Goal: Register for event/course

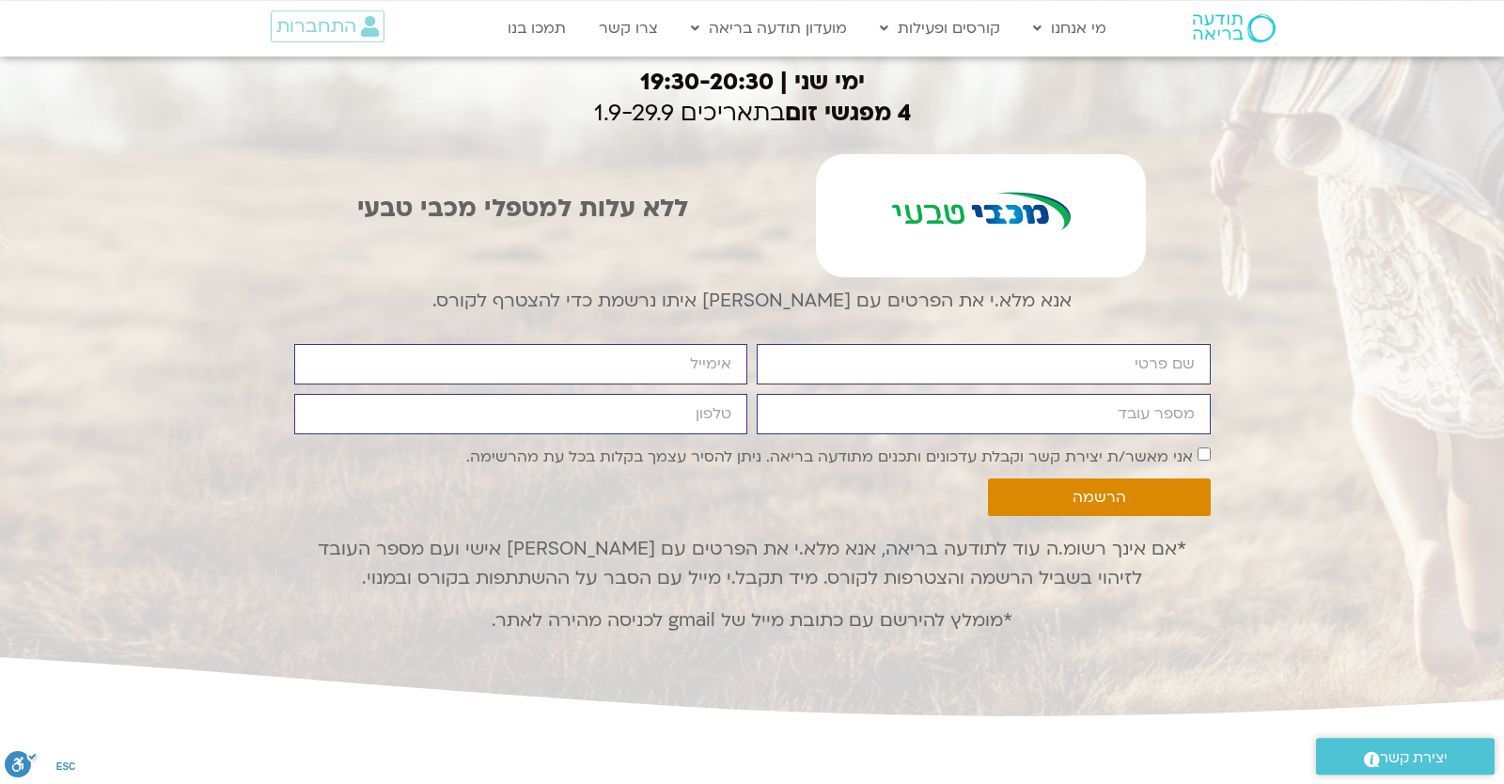
scroll to position [2656, 0]
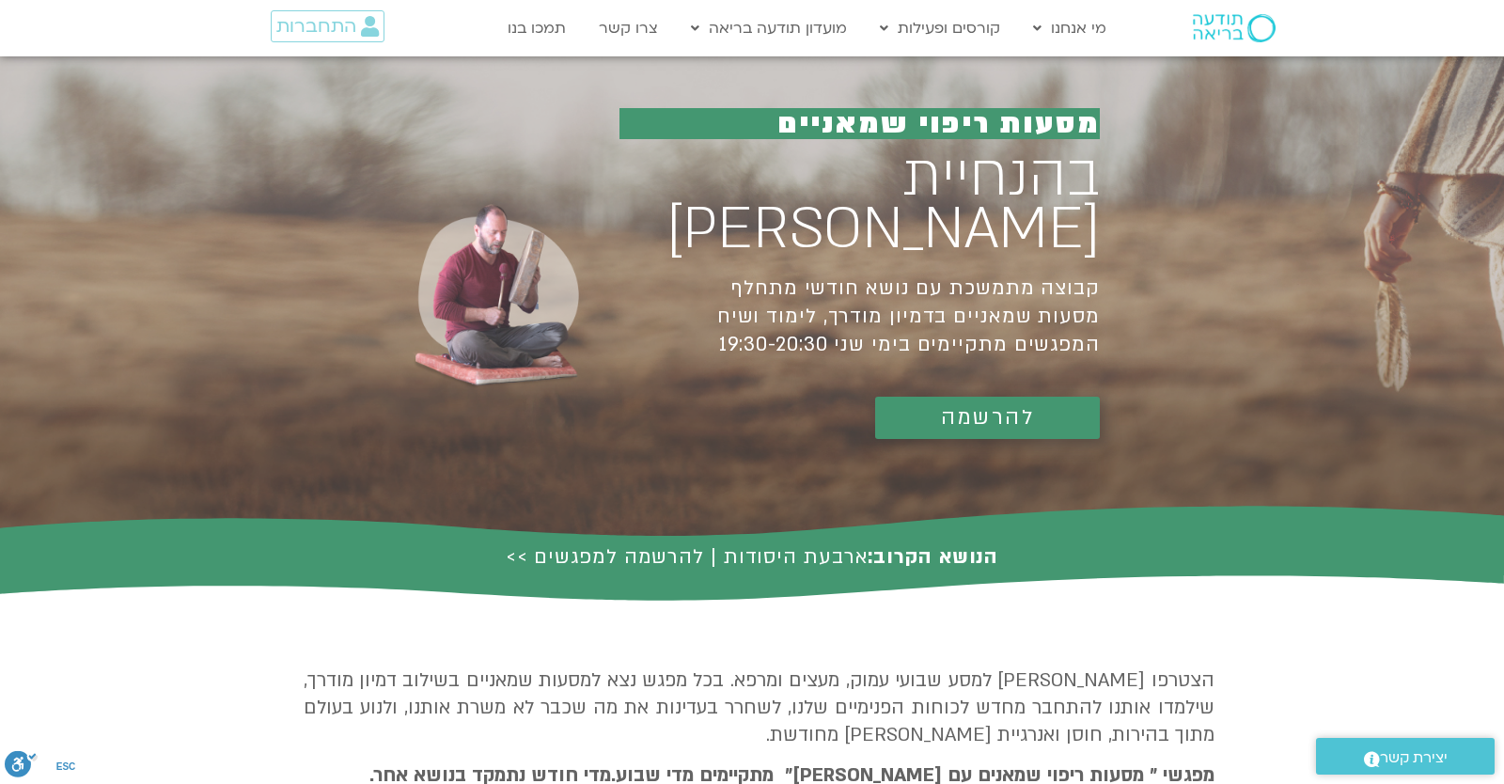
scroll to position [2656, 0]
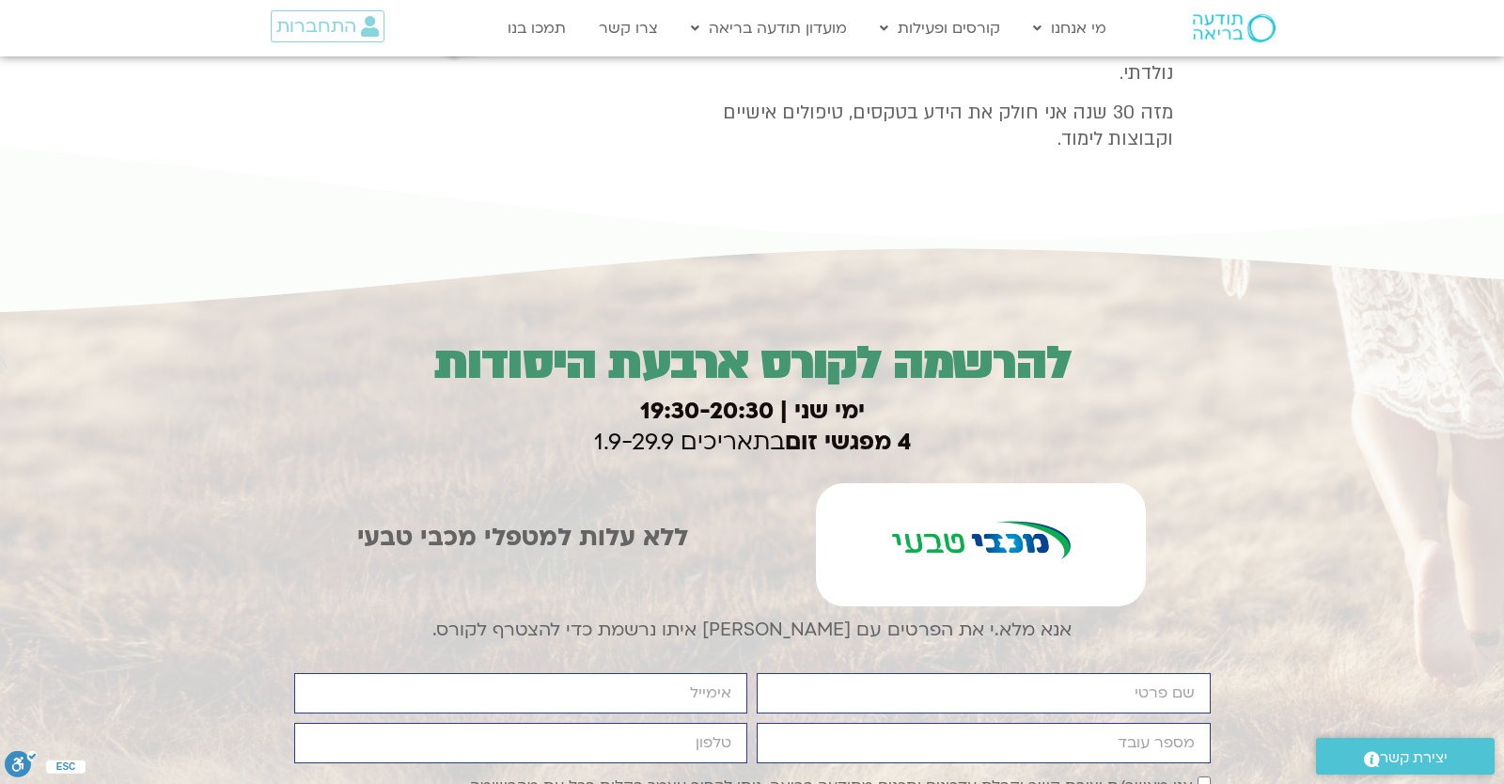
click at [426, 443] on h3 "ימי שני | 19:30-20:3 0 4 מפגשי זום בתאריכים 1.9-29.9" at bounding box center [752, 427] width 917 height 63
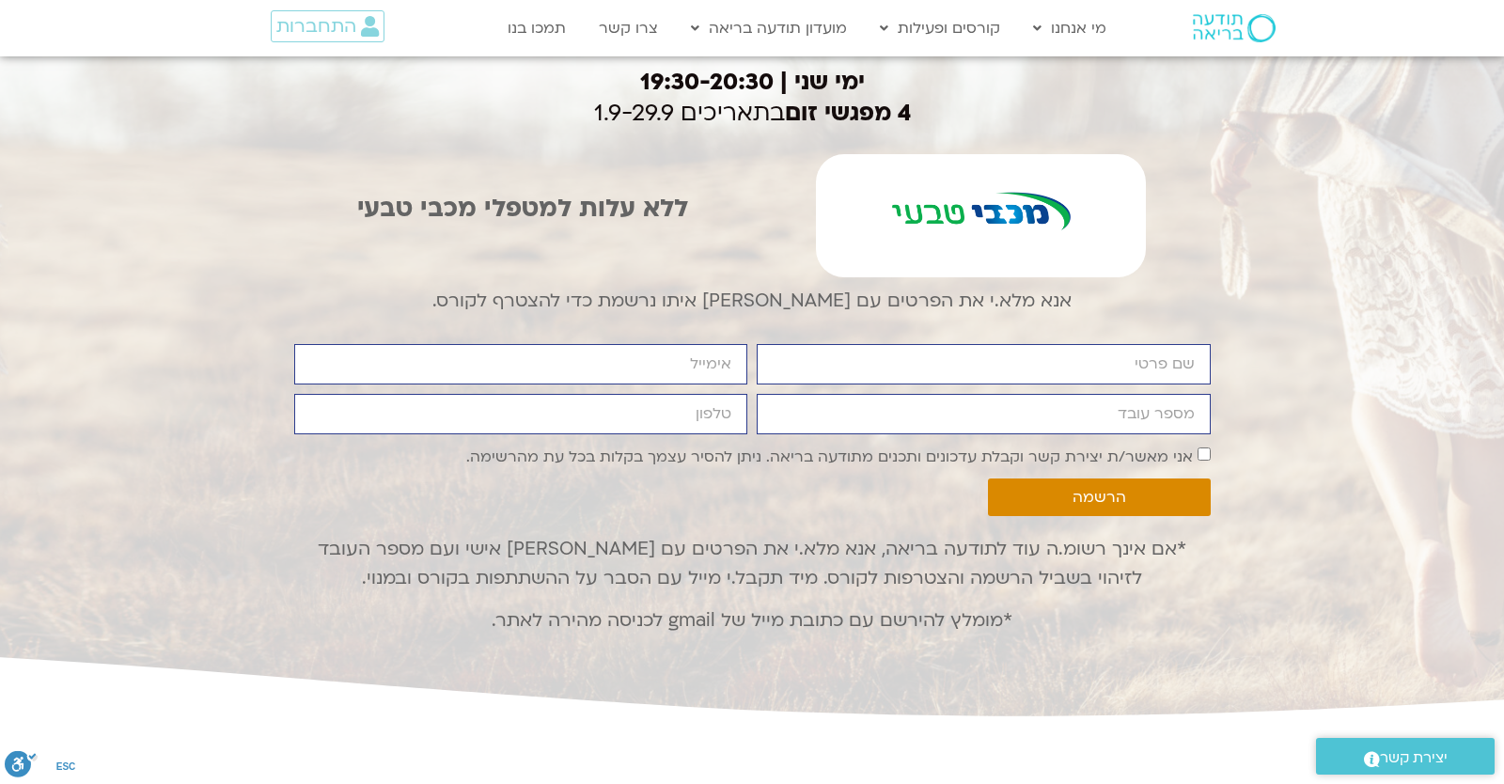
scroll to position [2656, 0]
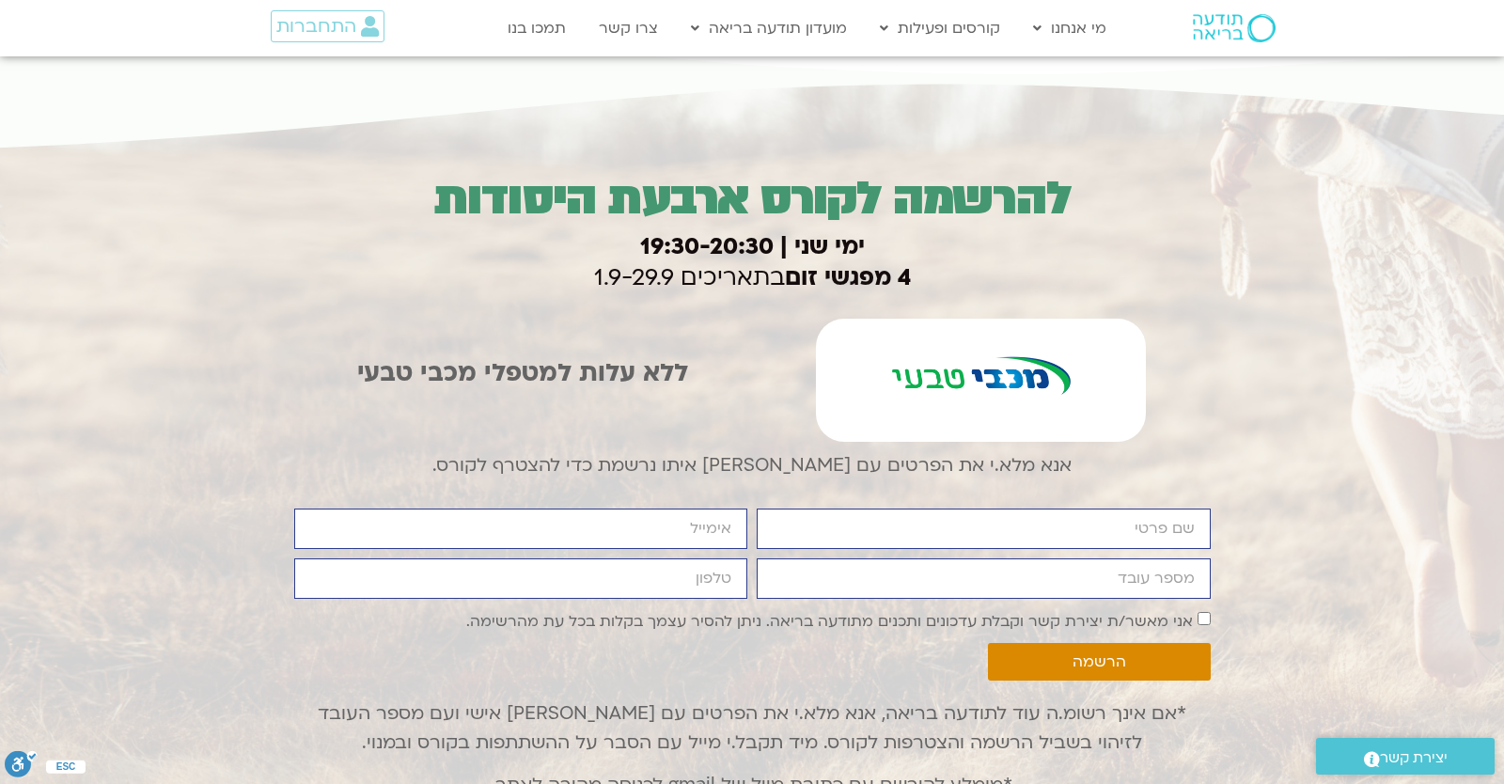
click at [1262, 291] on div "להרשמה לקורס ארבעת היסודות ימי שני | 19:30-20:3 0 4 מפגשי זום בתאריכים 1.9-29.9…" at bounding box center [752, 483] width 1504 height 804
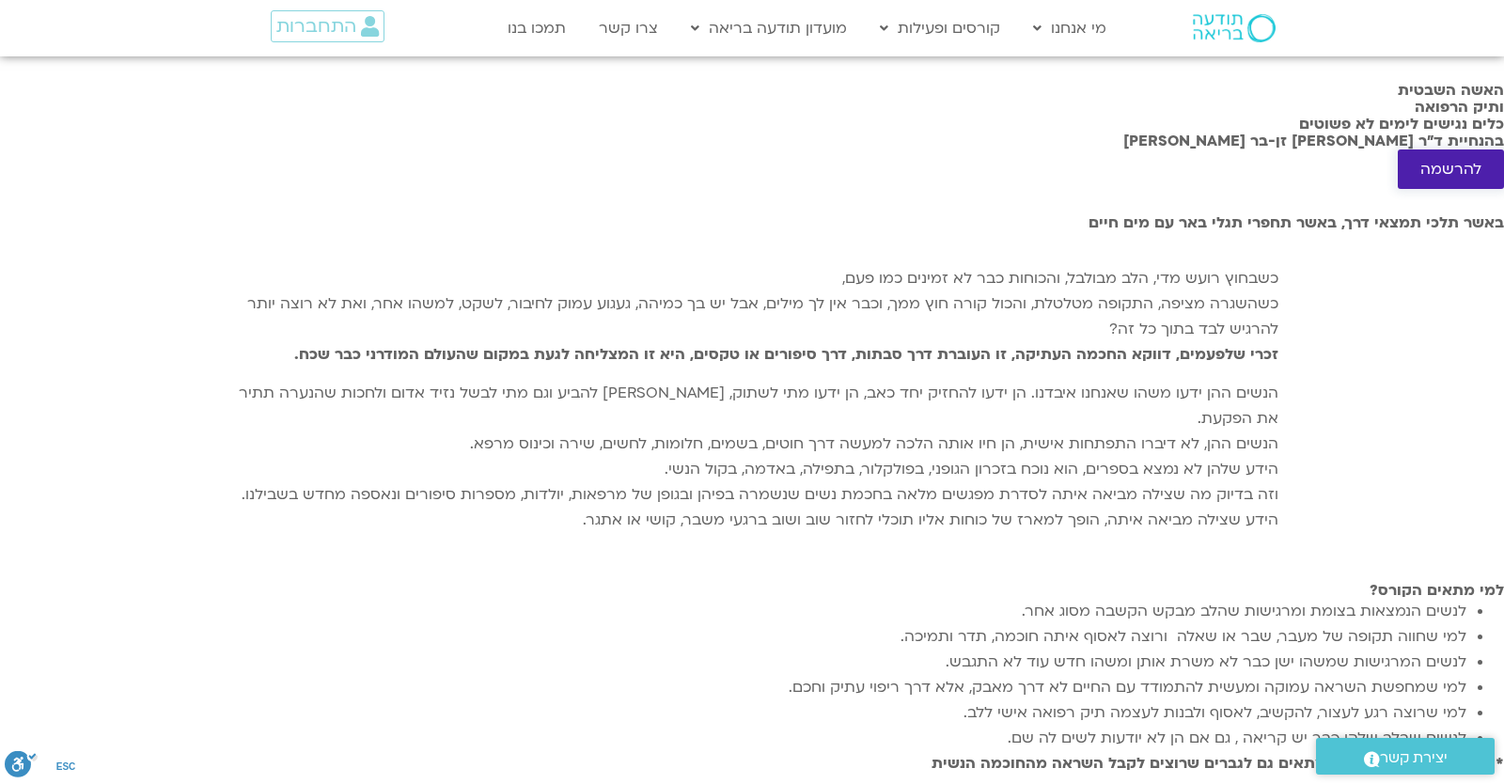
click at [1421, 178] on span "להרשמה" at bounding box center [1451, 169] width 61 height 17
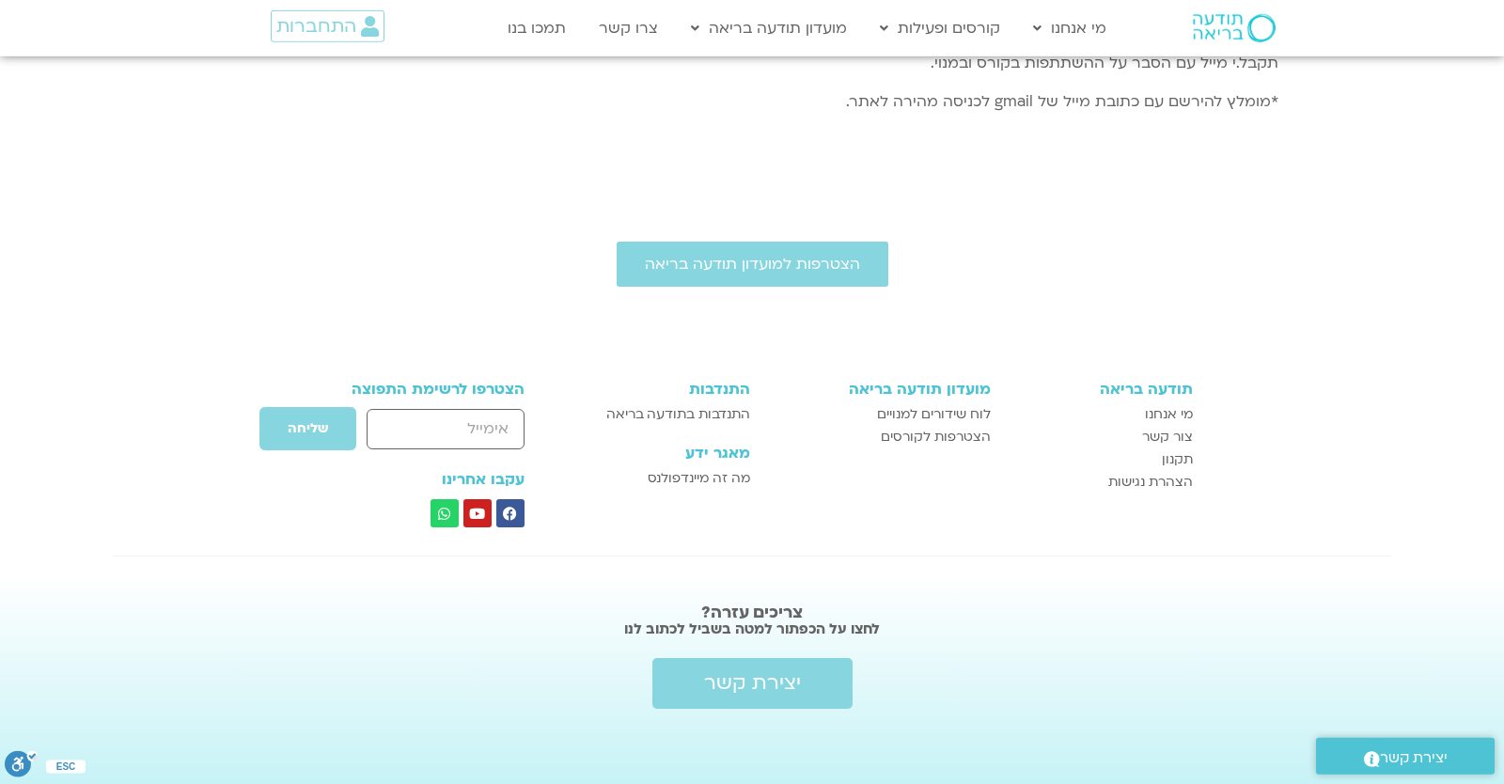
paste input "6904636"
type input "6904636"
type input "יונתן"
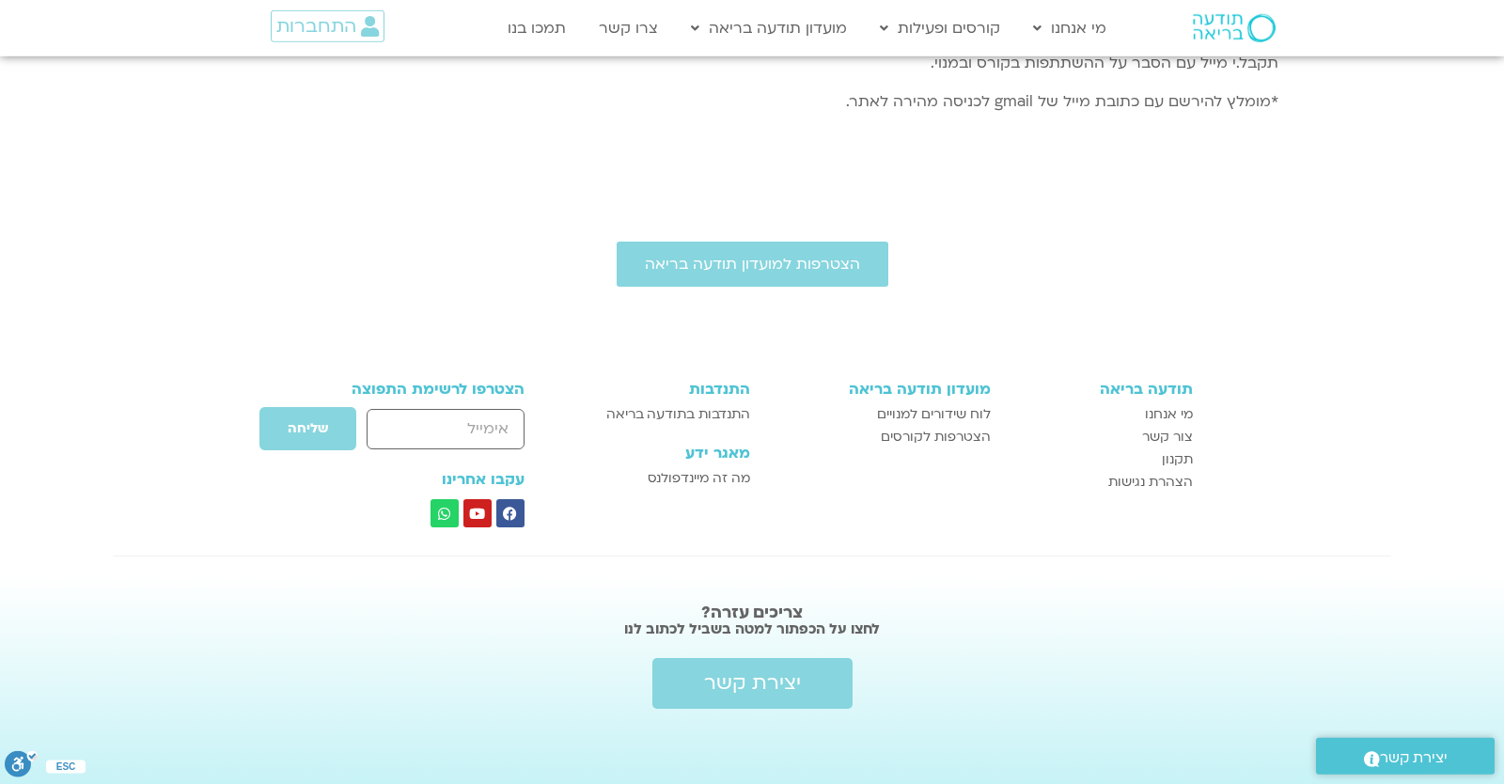
type input "yonatanrf3@gmail.com"
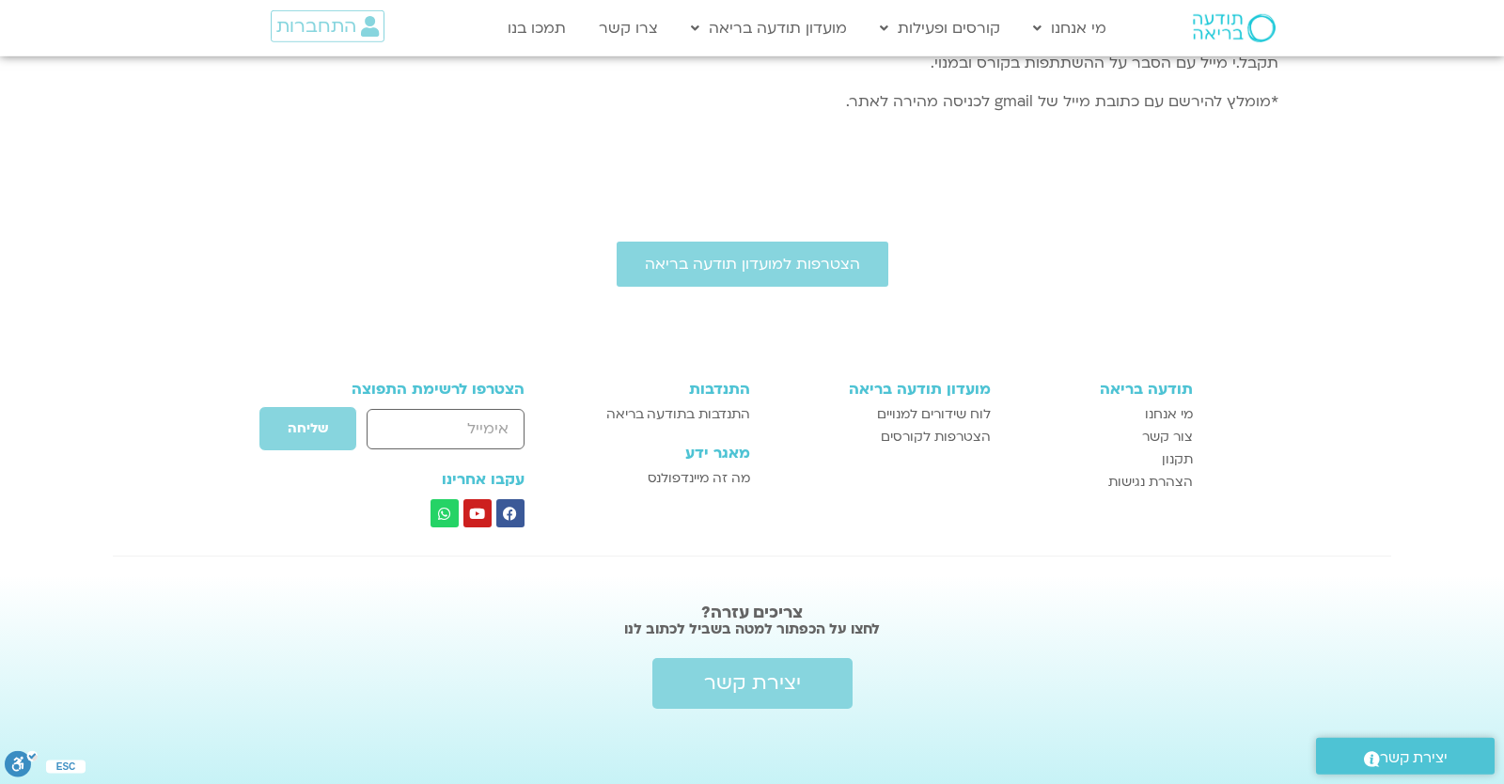
type input "0546099041"
drag, startPoint x: 1080, startPoint y: 685, endPoint x: 812, endPoint y: 685, distance: 268.0
